Goal: Task Accomplishment & Management: Complete application form

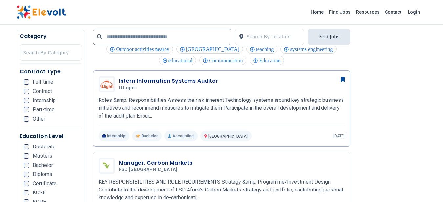
scroll to position [745, 0]
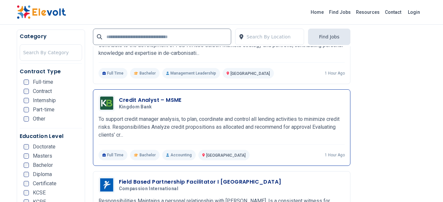
click at [228, 112] on div "Credit Analyst – MSME Kingdom Bank 08/26/2025 09/25/2025 Nairobi KE To support …" at bounding box center [222, 127] width 247 height 65
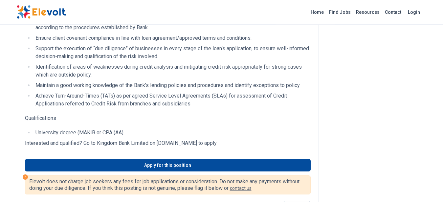
scroll to position [233, 0]
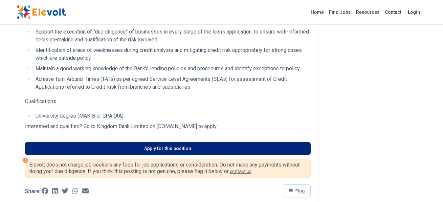
click at [166, 152] on link "Apply for this position" at bounding box center [168, 148] width 286 height 12
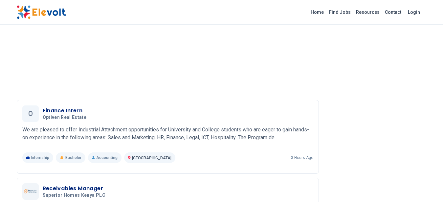
scroll to position [732, 0]
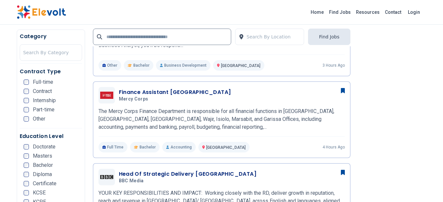
scroll to position [311, 0]
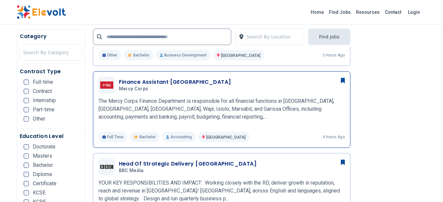
click at [226, 107] on p "The Mercy Corps Finance Department is responsible for all financial functions i…" at bounding box center [222, 109] width 247 height 24
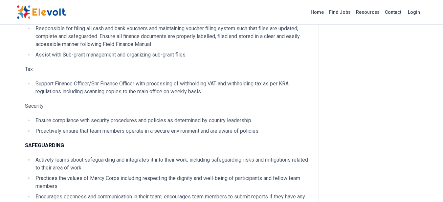
scroll to position [499, 0]
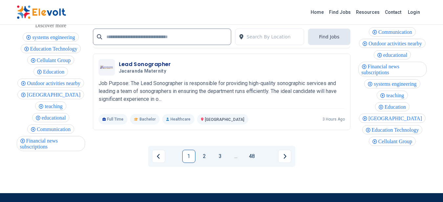
scroll to position [1453, 0]
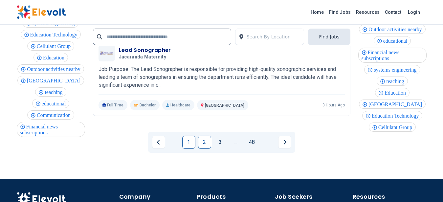
click at [201, 141] on link "2" at bounding box center [204, 142] width 13 height 13
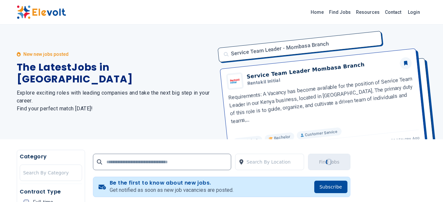
scroll to position [0, 0]
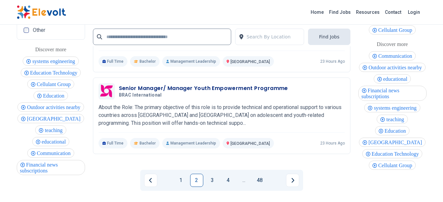
scroll to position [1483, 0]
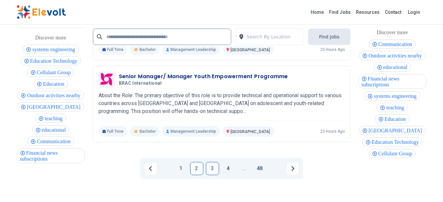
click at [212, 170] on link "3" at bounding box center [212, 168] width 13 height 13
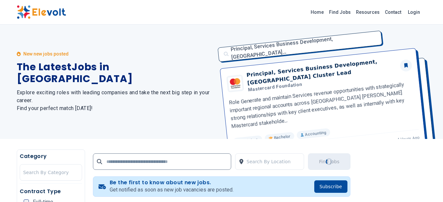
scroll to position [0, 0]
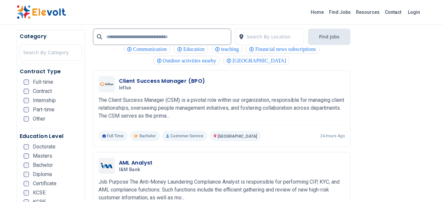
scroll to position [745, 0]
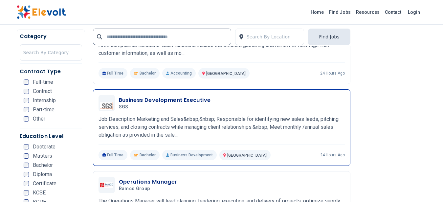
click at [217, 120] on p "Job Description Marketing and Sales&nbsp;&nbsp; Responsible for identifying new…" at bounding box center [222, 127] width 247 height 24
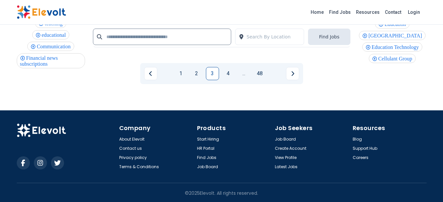
scroll to position [1478, 0]
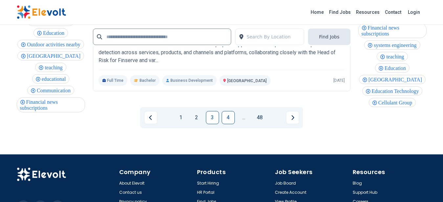
click at [234, 119] on link "4" at bounding box center [228, 117] width 13 height 13
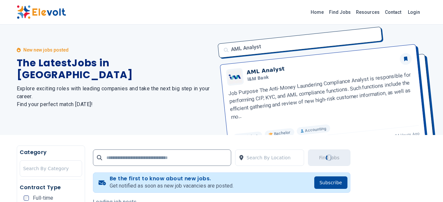
scroll to position [0, 0]
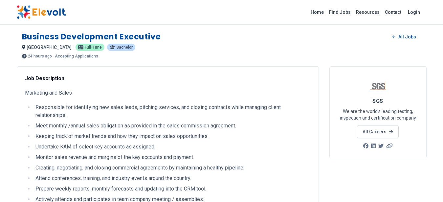
scroll to position [166, 0]
